Goal: Task Accomplishment & Management: Complete application form

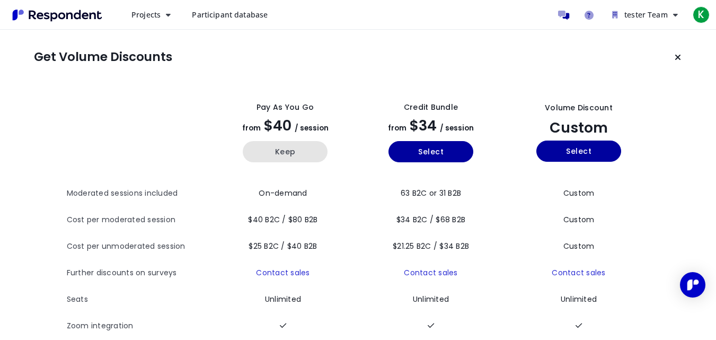
click at [291, 151] on button "Keep" at bounding box center [285, 151] width 85 height 21
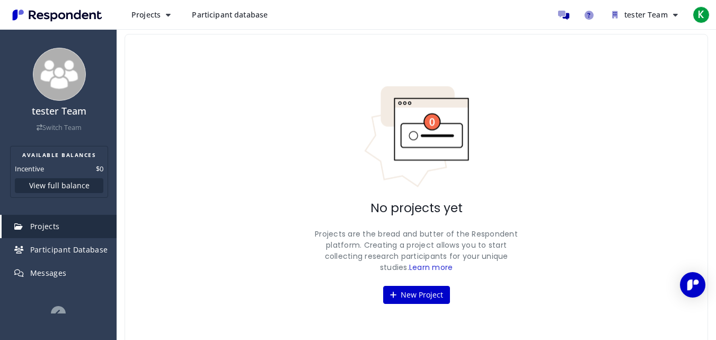
scroll to position [43, 0]
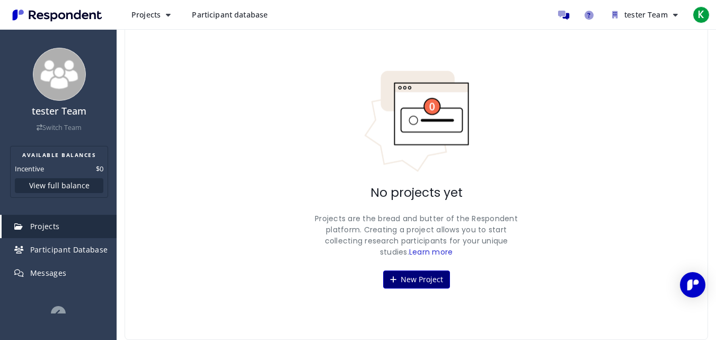
click at [420, 277] on button "New Project" at bounding box center [416, 279] width 67 height 18
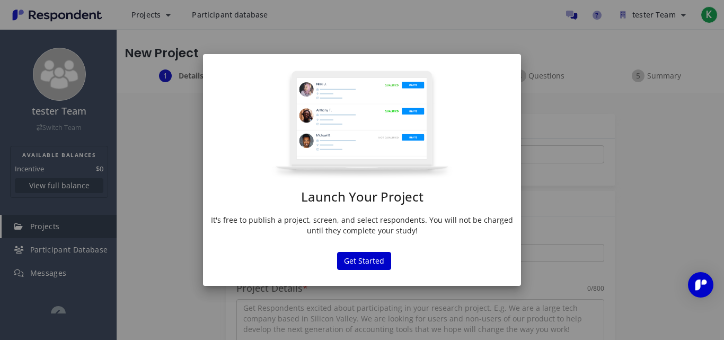
click at [359, 212] on div "Launch Your Project It's free to publish a project, screen, and select responde…" at bounding box center [362, 155] width 318 height 171
click at [369, 262] on button "Get Started" at bounding box center [364, 261] width 54 height 18
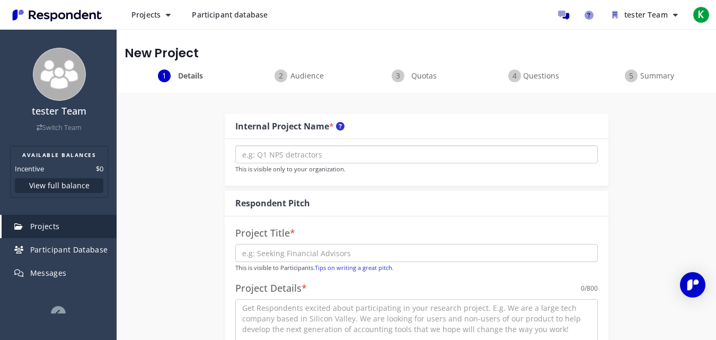
click at [305, 151] on input "text" at bounding box center [416, 154] width 363 height 18
click at [299, 160] on input "text" at bounding box center [416, 154] width 363 height 18
click at [332, 179] on div "This is visible only to your organization." at bounding box center [417, 162] width 384 height 47
click at [335, 159] on input "text" at bounding box center [416, 154] width 363 height 18
type input "Destractor"
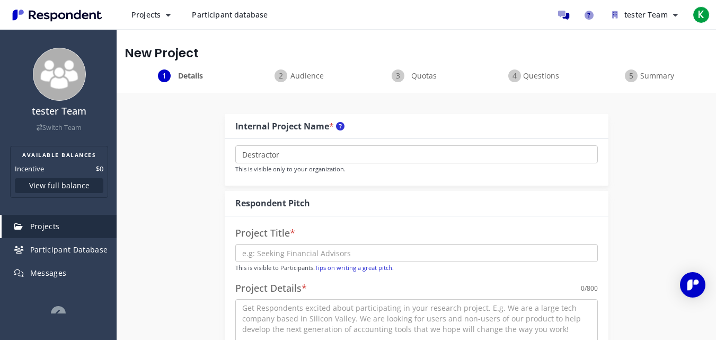
click at [340, 245] on input "text" at bounding box center [416, 253] width 363 height 18
click at [288, 253] on input "text" at bounding box center [416, 253] width 363 height 18
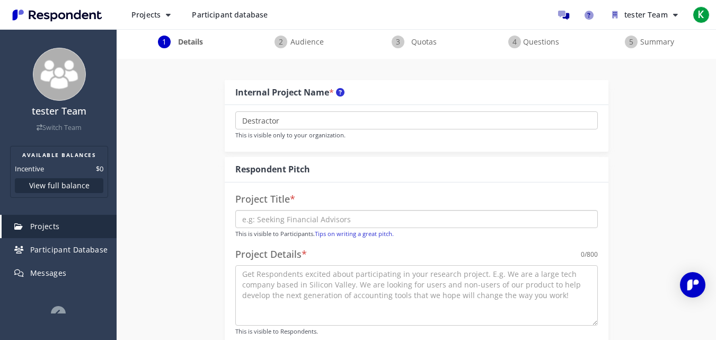
scroll to position [53, 0]
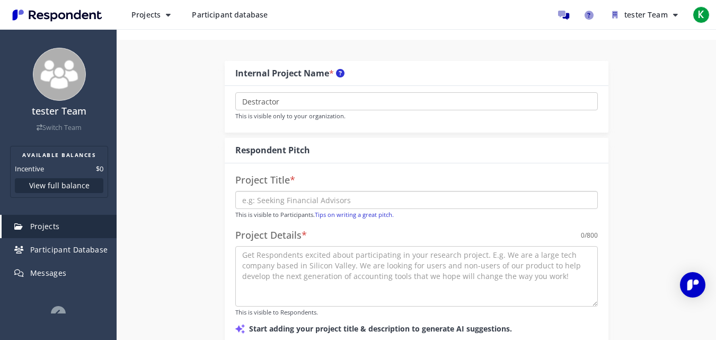
click at [318, 201] on input "text" at bounding box center [416, 200] width 363 height 18
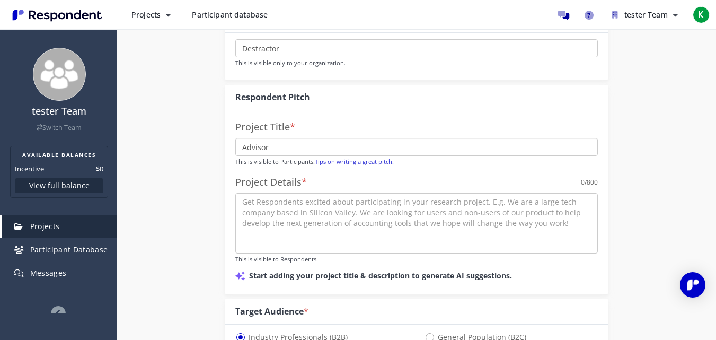
type input "Advisor"
click at [310, 223] on textarea at bounding box center [416, 223] width 363 height 60
click at [315, 240] on textarea at bounding box center [416, 223] width 363 height 60
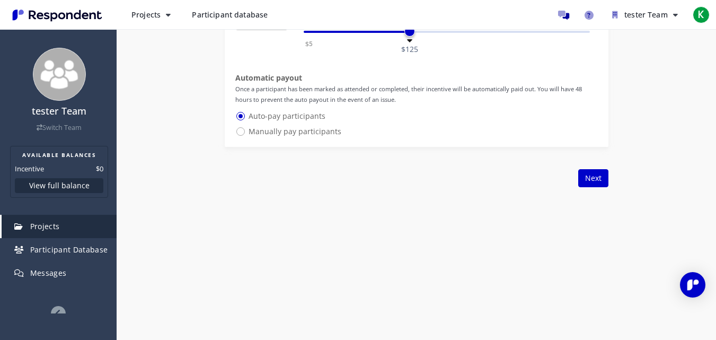
scroll to position [689, 0]
type textarea "Let see what is the output of using it"
click at [596, 174] on button "Next" at bounding box center [594, 177] width 30 height 18
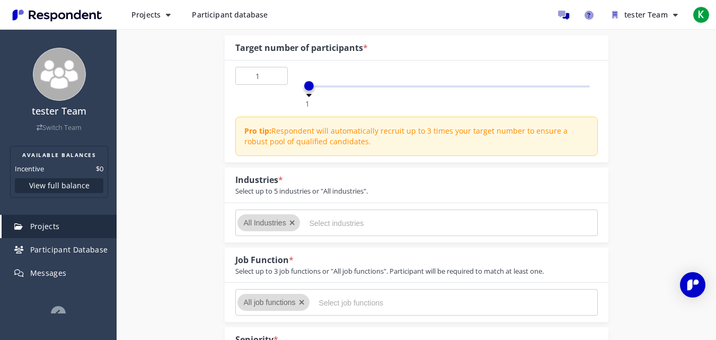
scroll to position [159, 0]
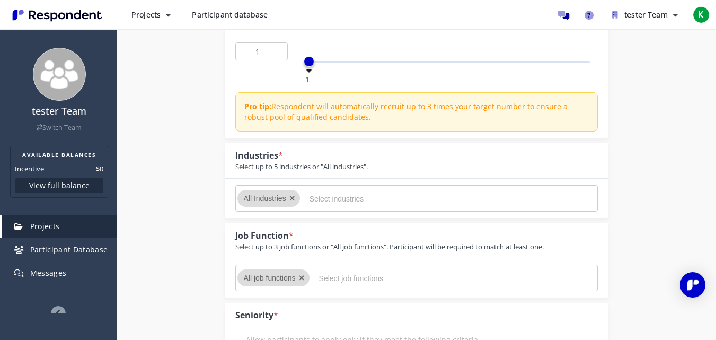
click at [335, 196] on input "Select industries" at bounding box center [389, 199] width 159 height 18
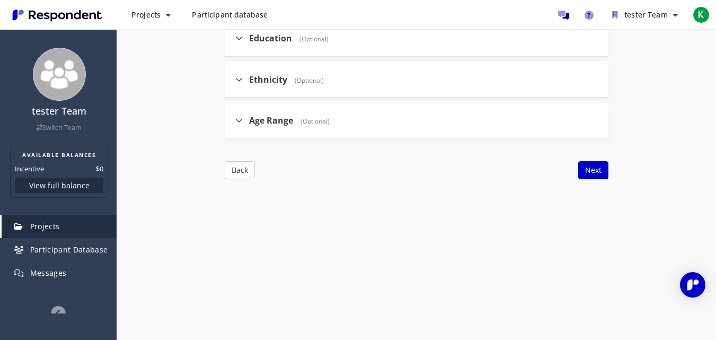
scroll to position [1262, 0]
click at [593, 170] on button "Next" at bounding box center [594, 168] width 30 height 18
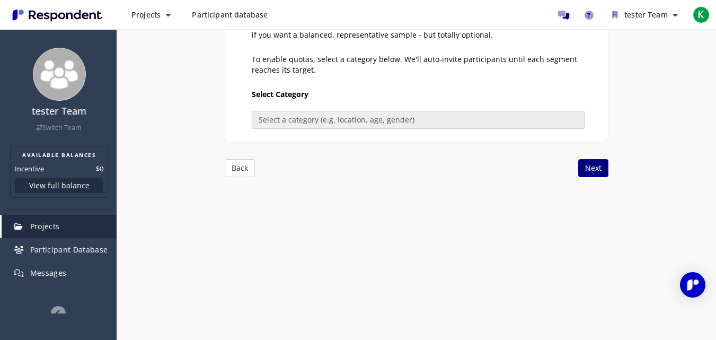
click at [591, 163] on button "Next" at bounding box center [594, 168] width 30 height 18
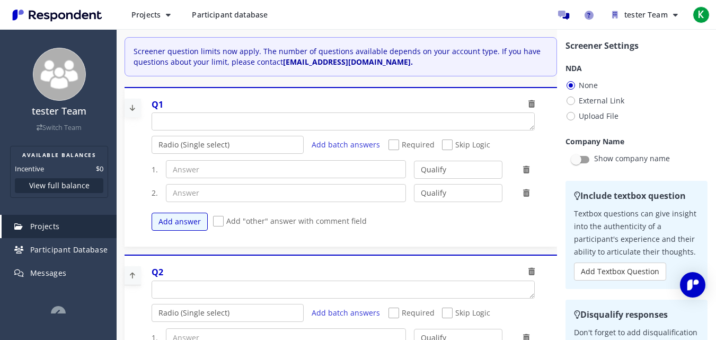
scroll to position [80, 0]
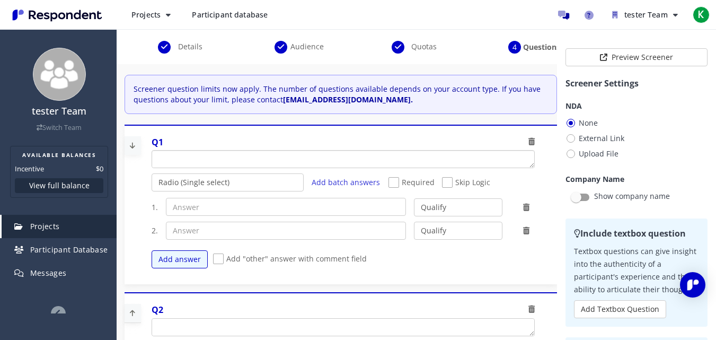
click at [204, 156] on textarea "Which of the following categories best describes your firm's total assets under…" at bounding box center [343, 159] width 382 height 17
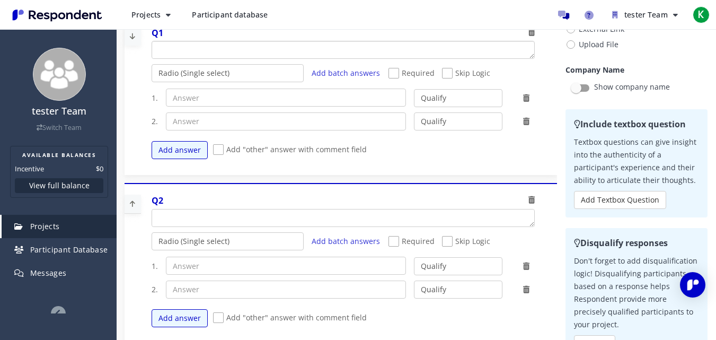
scroll to position [212, 0]
